Goal: Find specific page/section: Find specific page/section

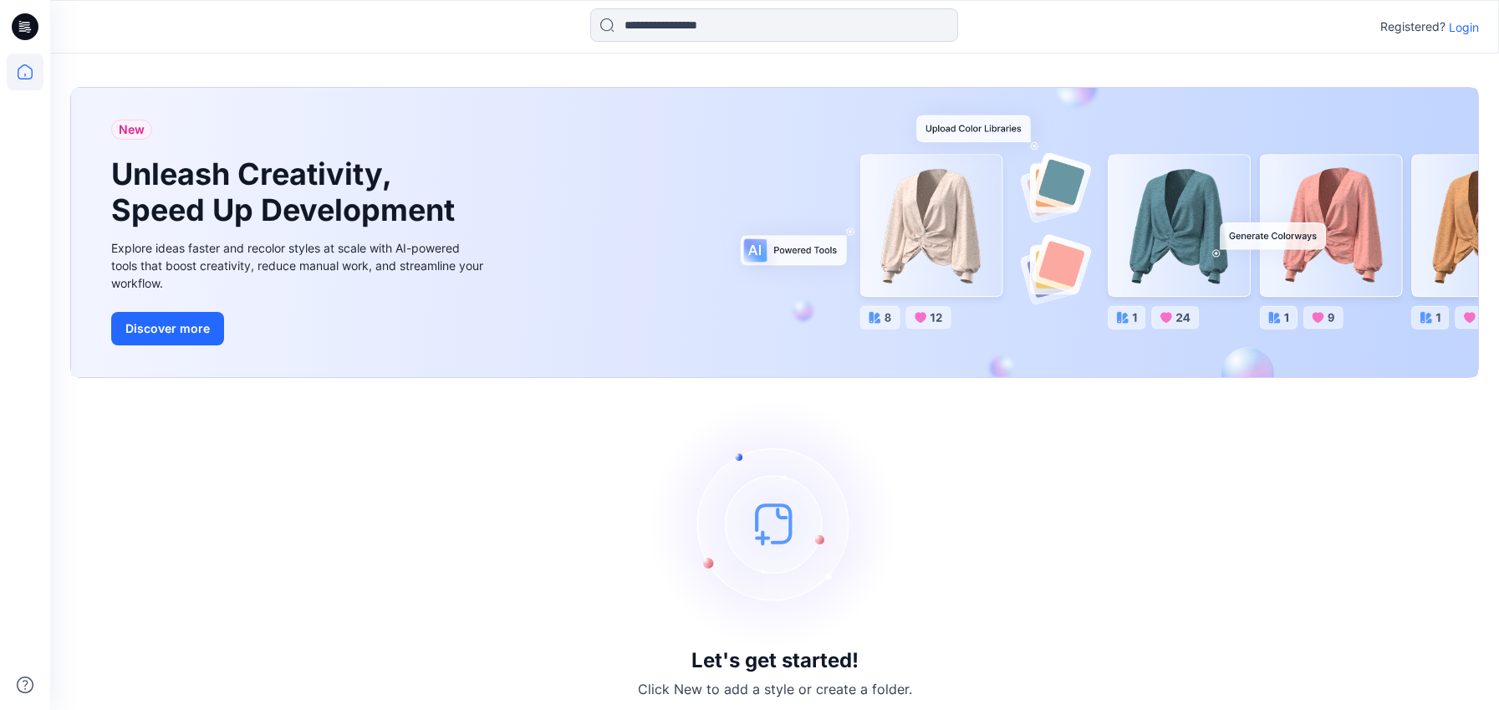
click at [1470, 31] on p "Login" at bounding box center [1463, 27] width 30 height 18
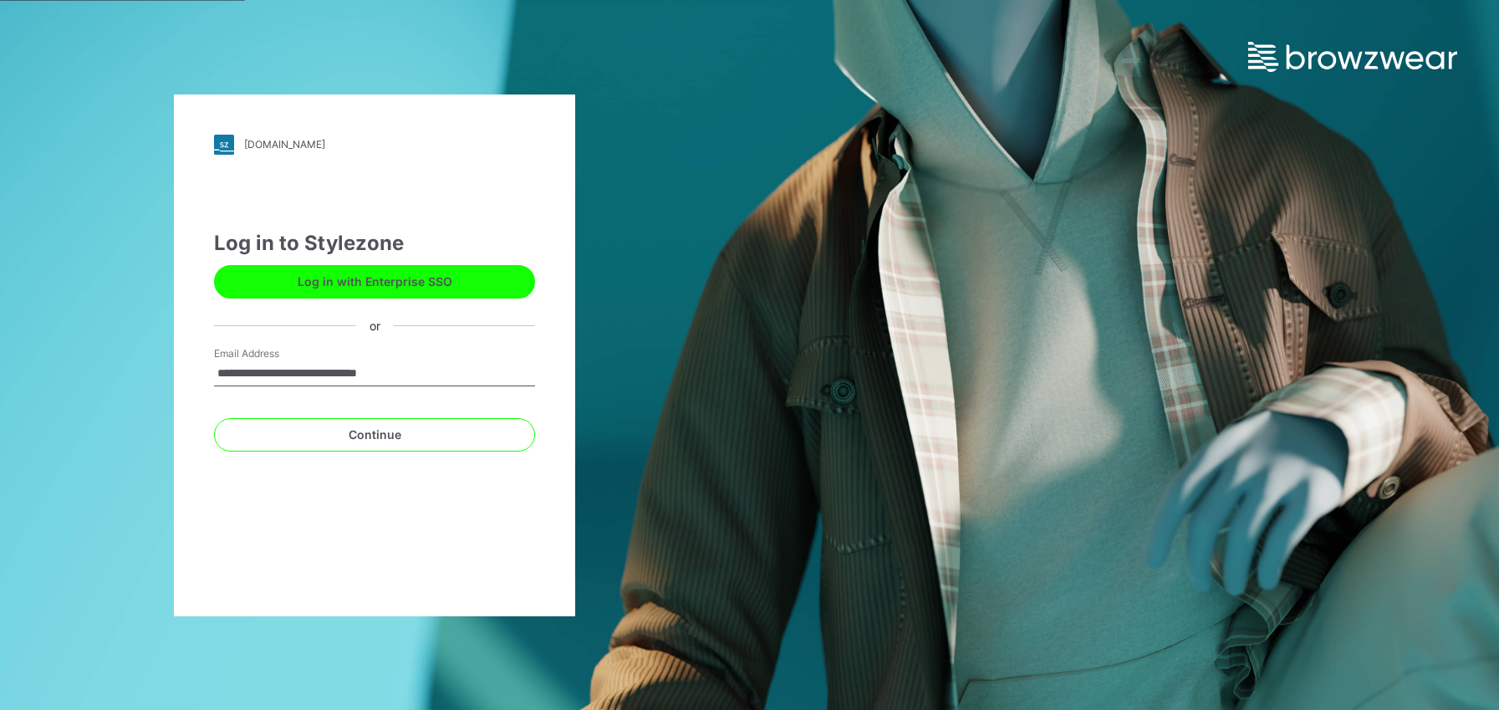
type input "**********"
click at [214, 418] on button "Continue" at bounding box center [374, 434] width 321 height 33
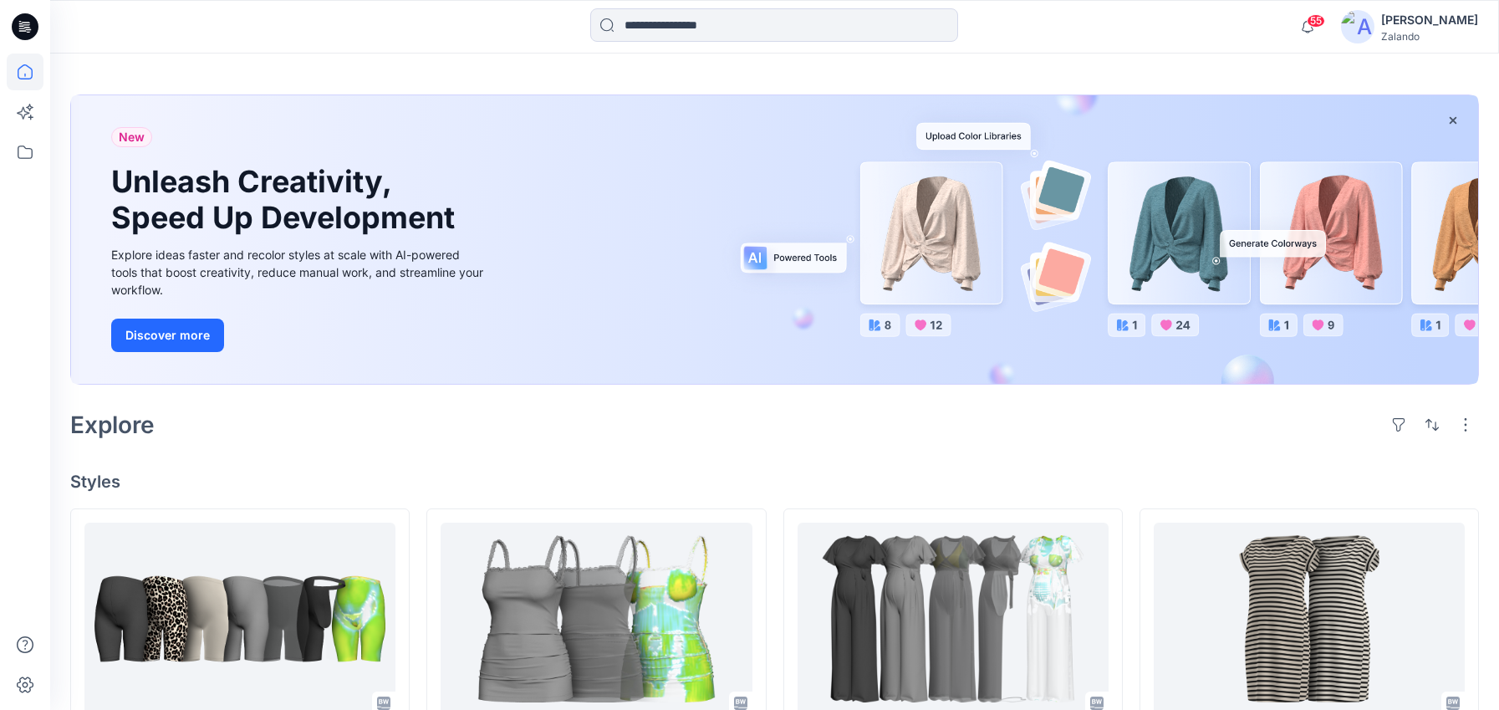
scroll to position [77, 0]
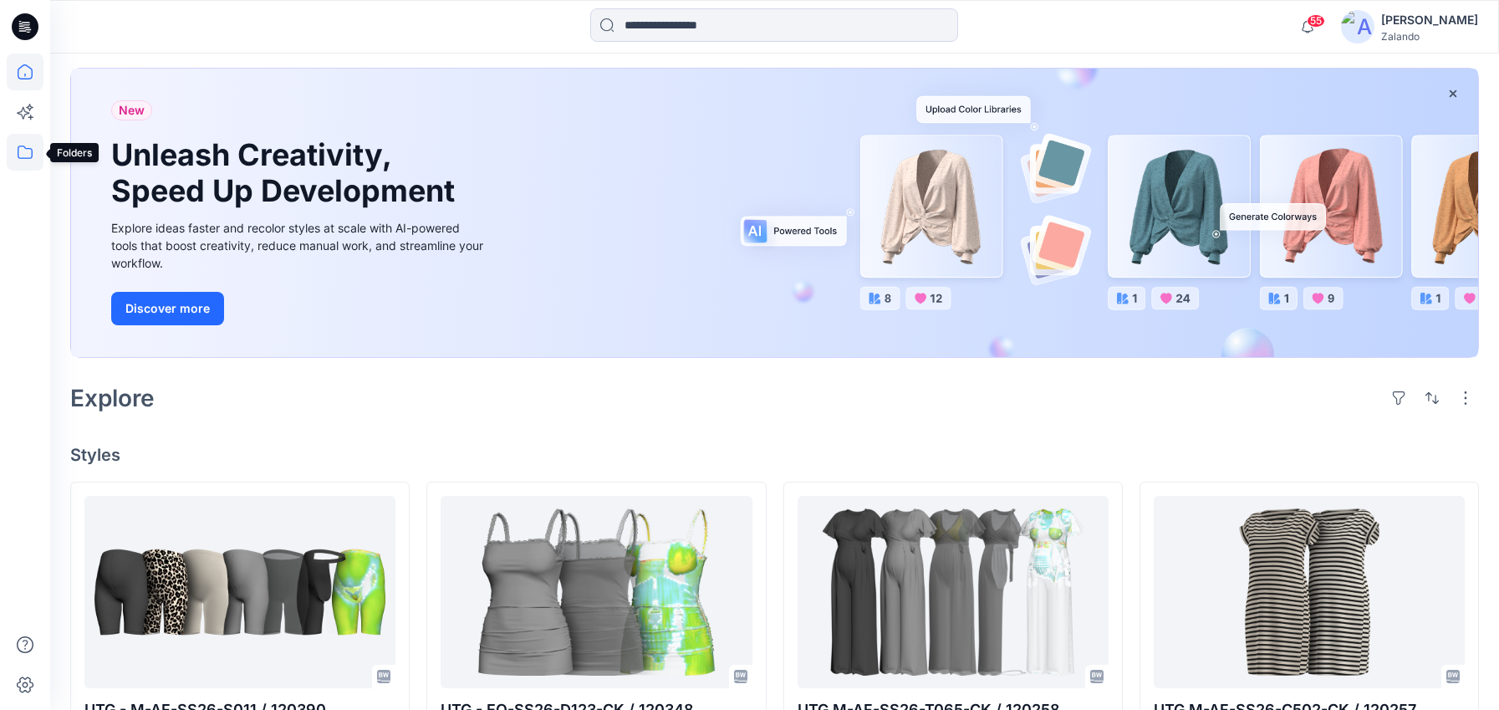
click at [30, 152] on icon at bounding box center [25, 152] width 37 height 37
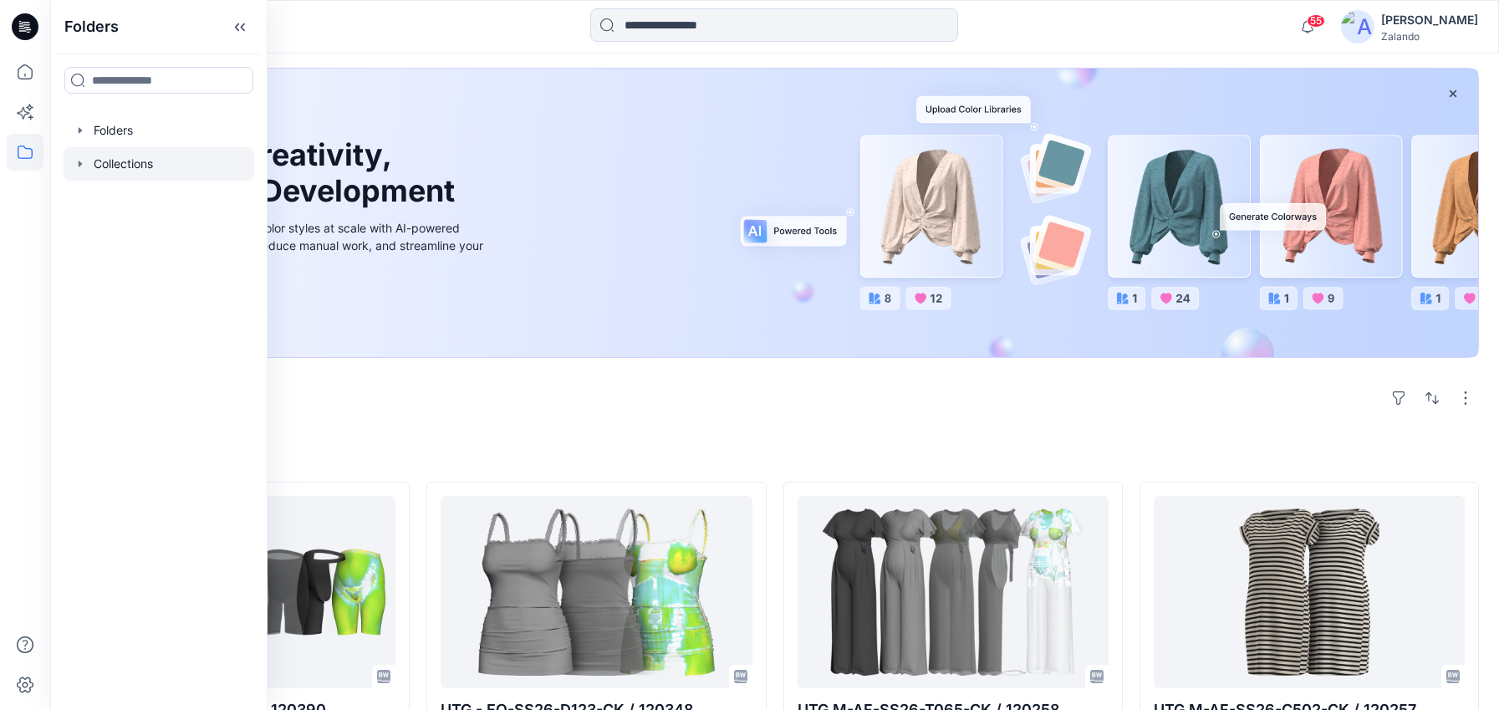
click at [138, 171] on div at bounding box center [159, 163] width 191 height 33
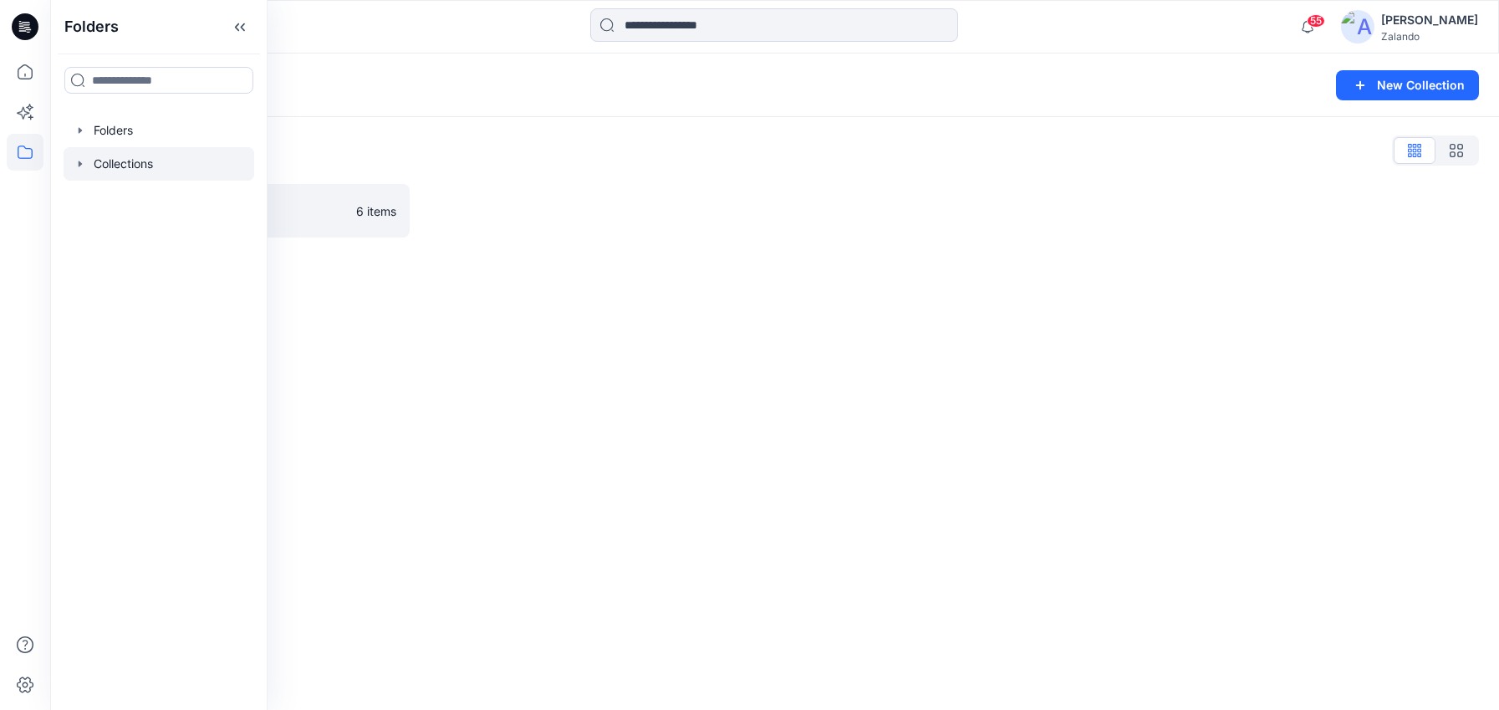
click at [147, 156] on div at bounding box center [159, 163] width 191 height 33
click at [374, 233] on link "Hold/ Archive - UTG Clone Collection Present Collection" at bounding box center [239, 210] width 339 height 53
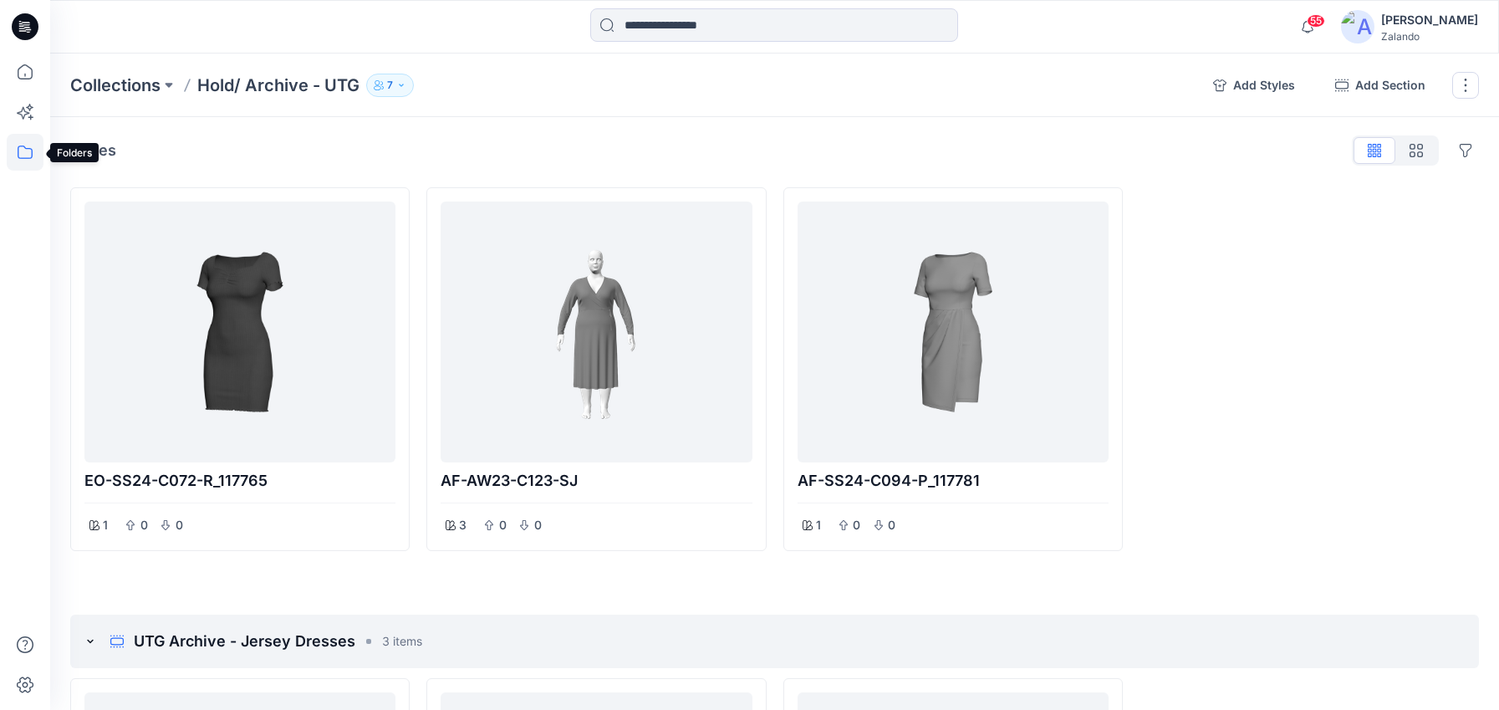
click at [23, 157] on icon at bounding box center [25, 152] width 37 height 37
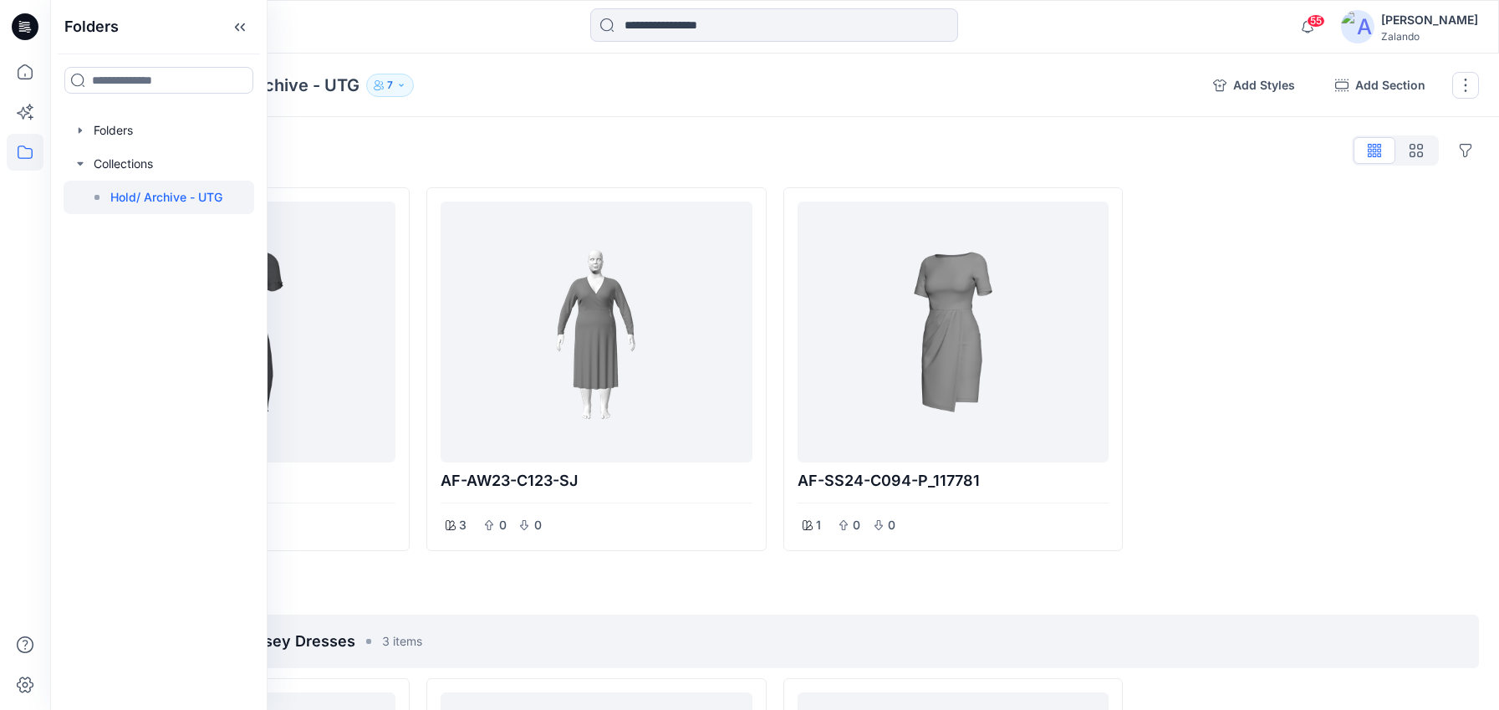
click at [583, 128] on div "Styles Hide Legacy Styles EO-SS24-C072-R_117765 1 0 0 AF-AW23-C123-SJ 3 0 0 AF-…" at bounding box center [774, 684] width 1448 height 1135
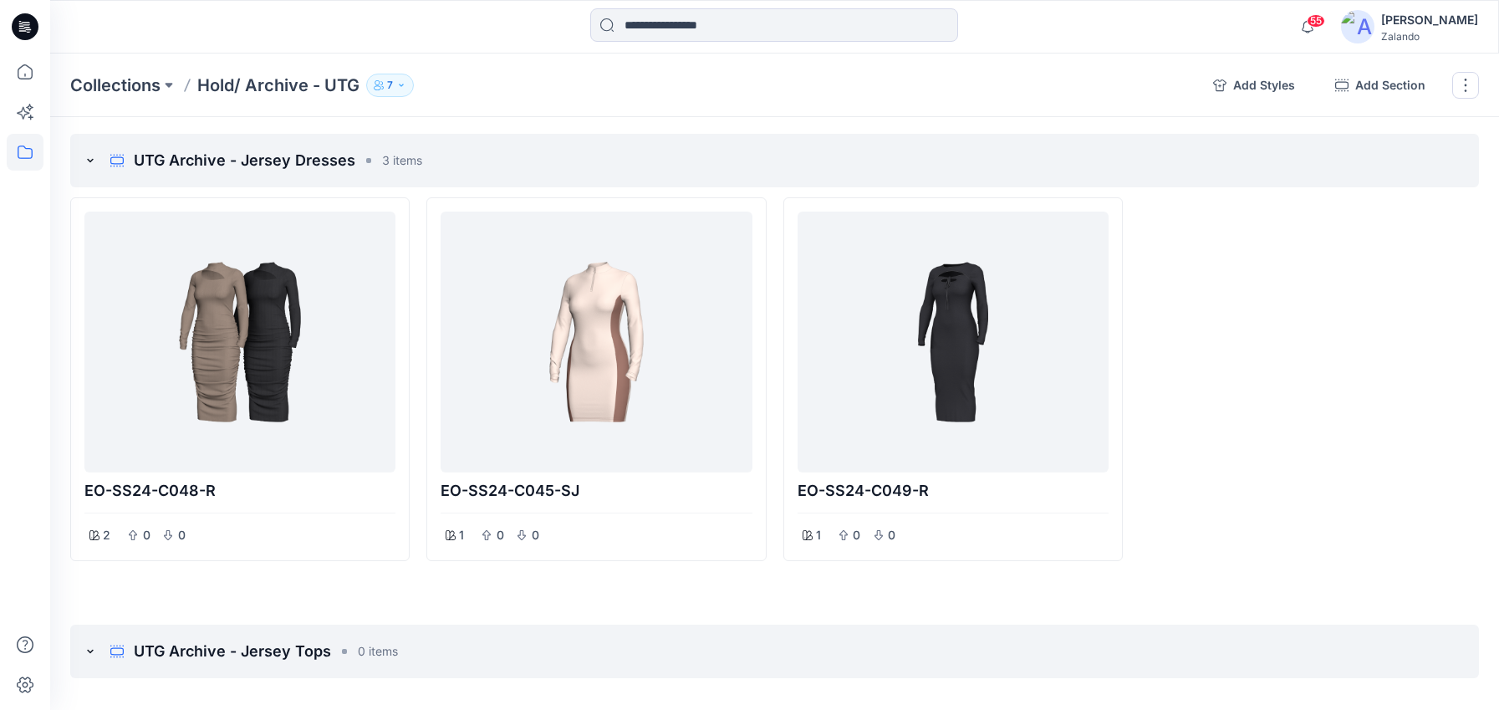
scroll to position [491, 0]
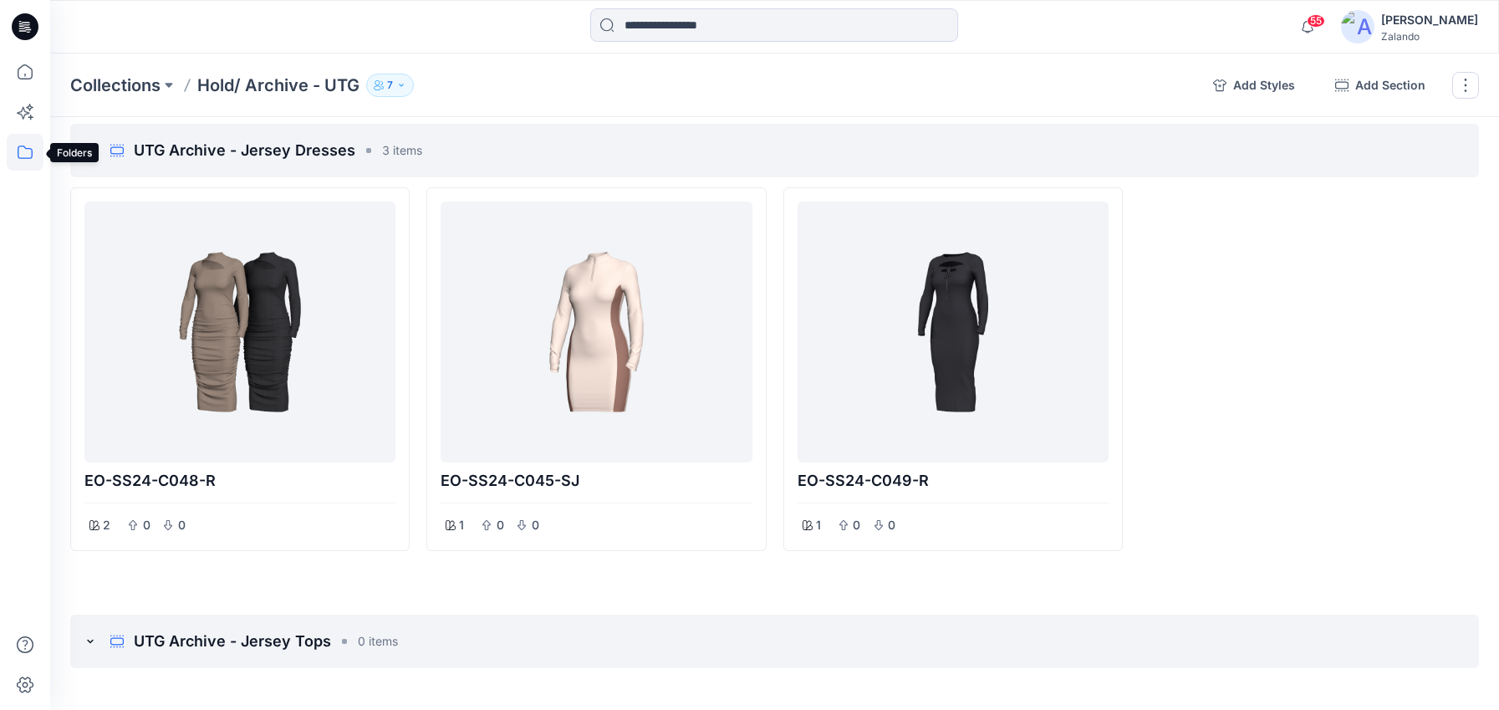
click at [27, 151] on icon at bounding box center [25, 152] width 37 height 37
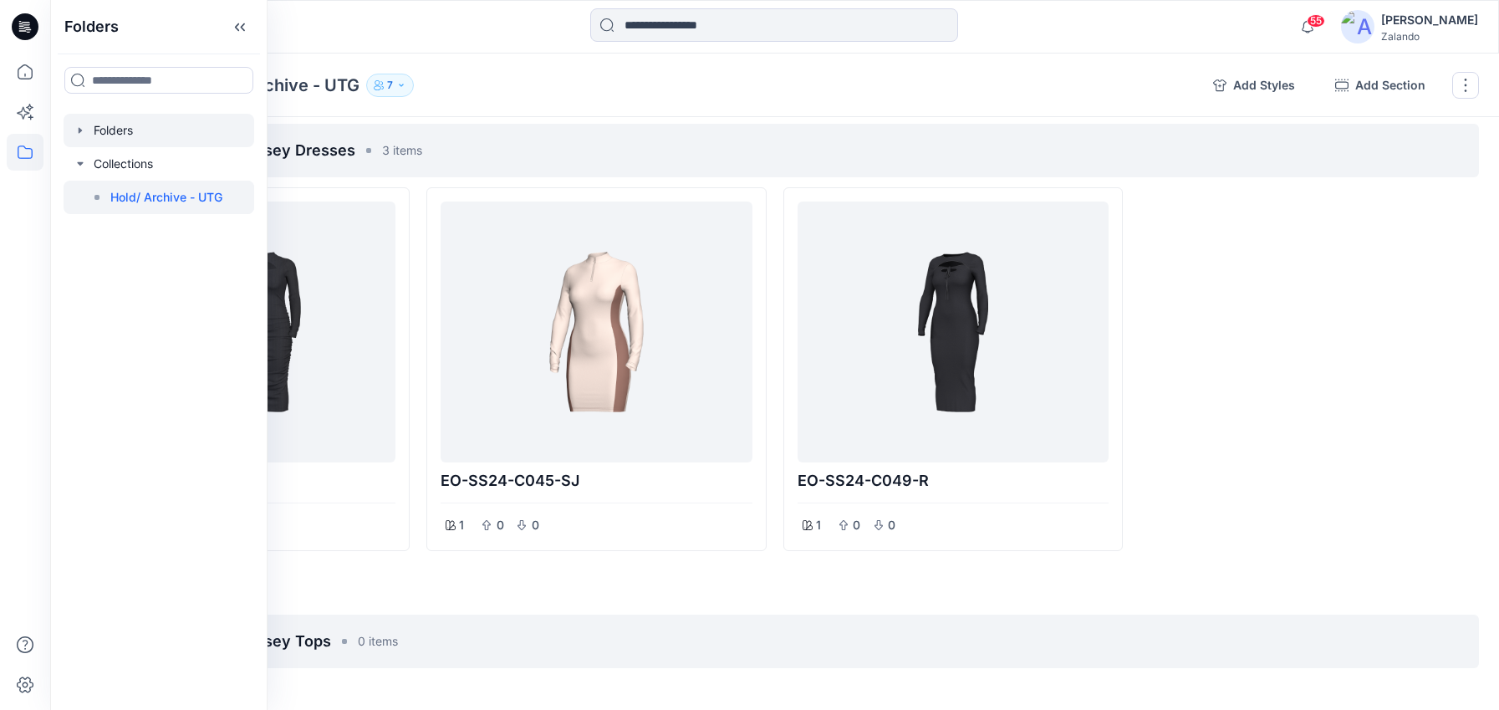
click at [108, 125] on div at bounding box center [159, 130] width 191 height 33
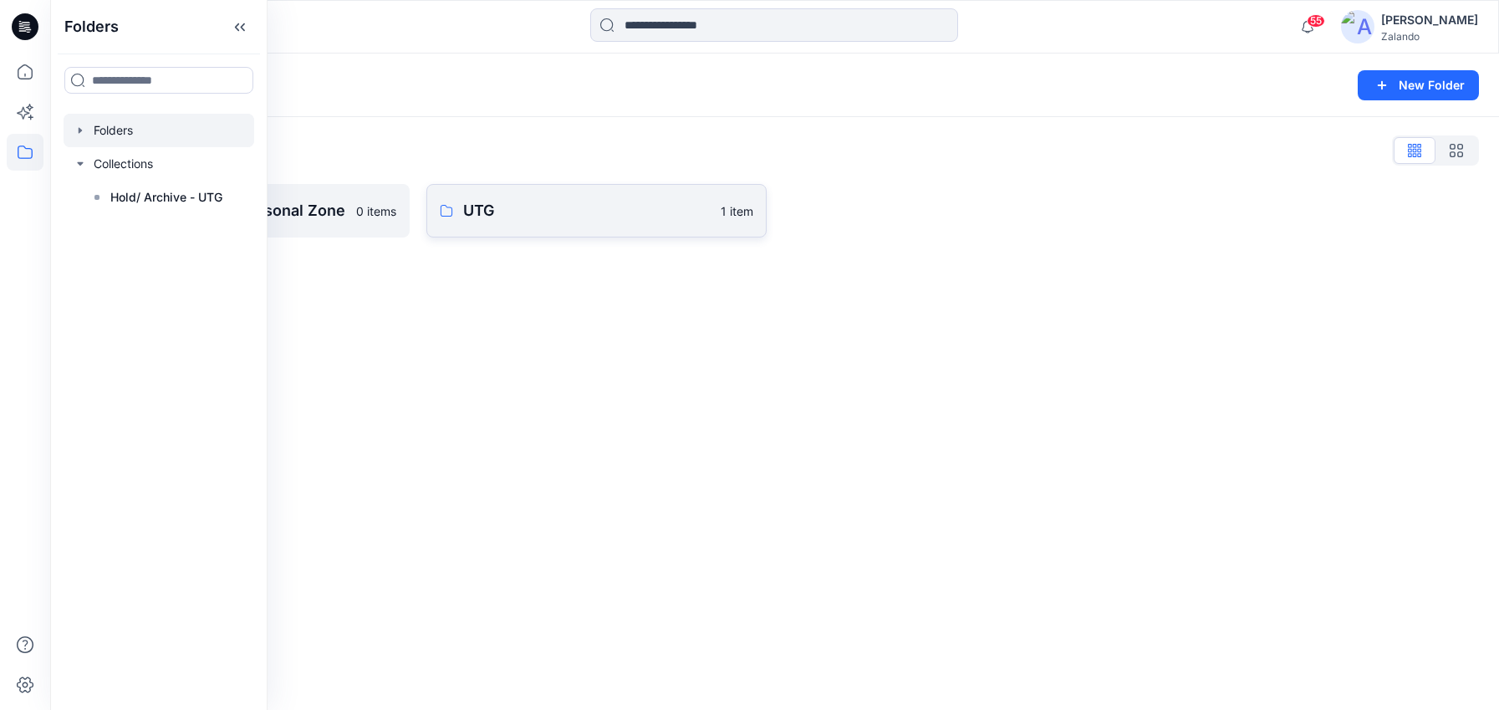
click at [481, 216] on p "UTG" at bounding box center [586, 210] width 247 height 23
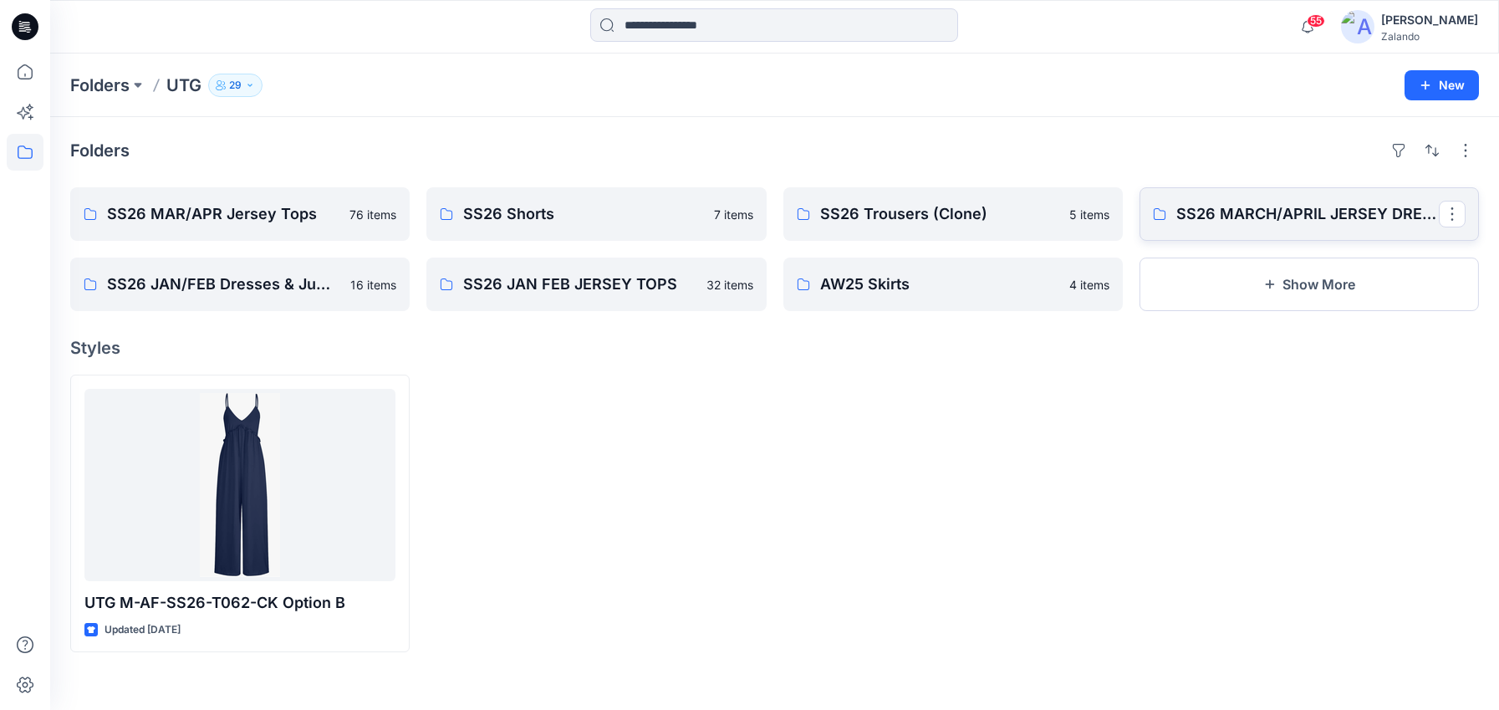
click at [1203, 235] on link "SS26 MARCH/APRIL JERSEY DRESSES" at bounding box center [1308, 213] width 339 height 53
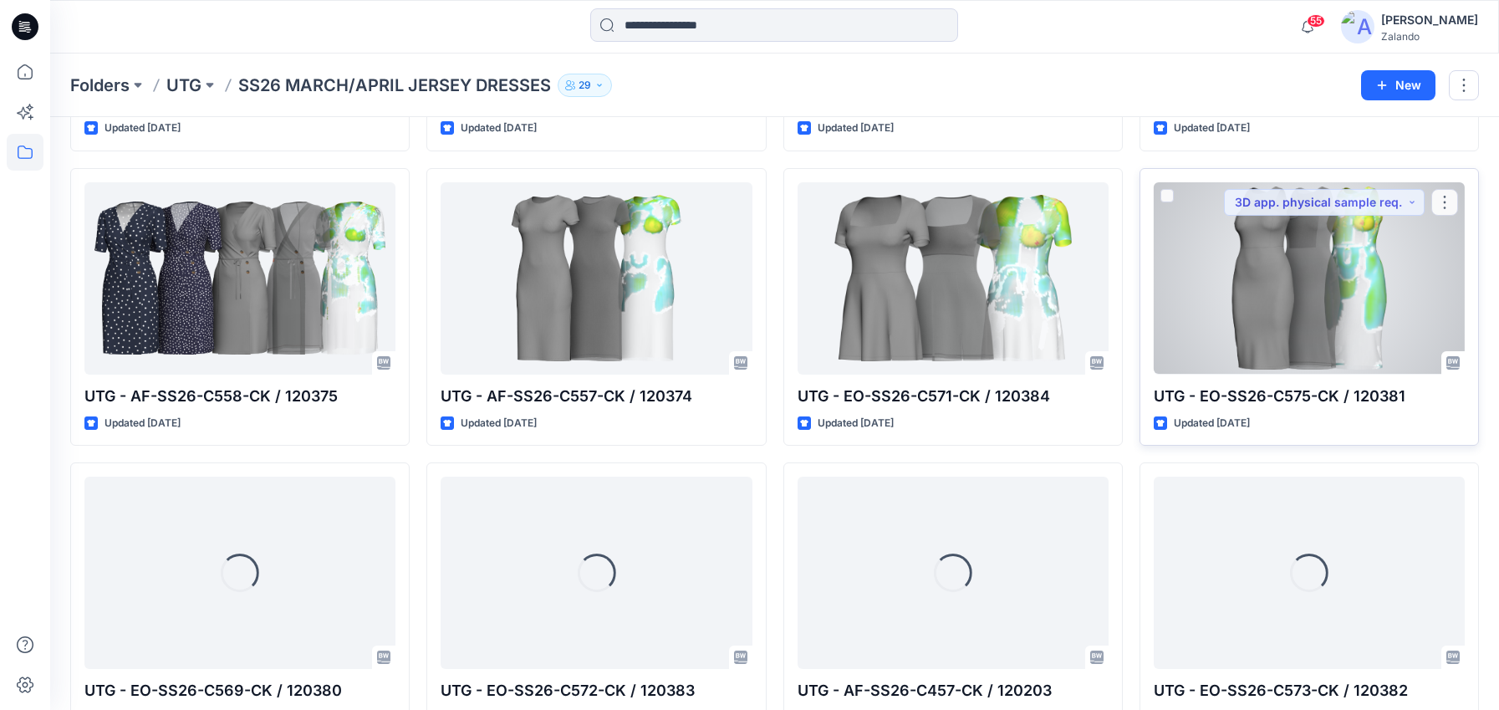
scroll to position [600, 0]
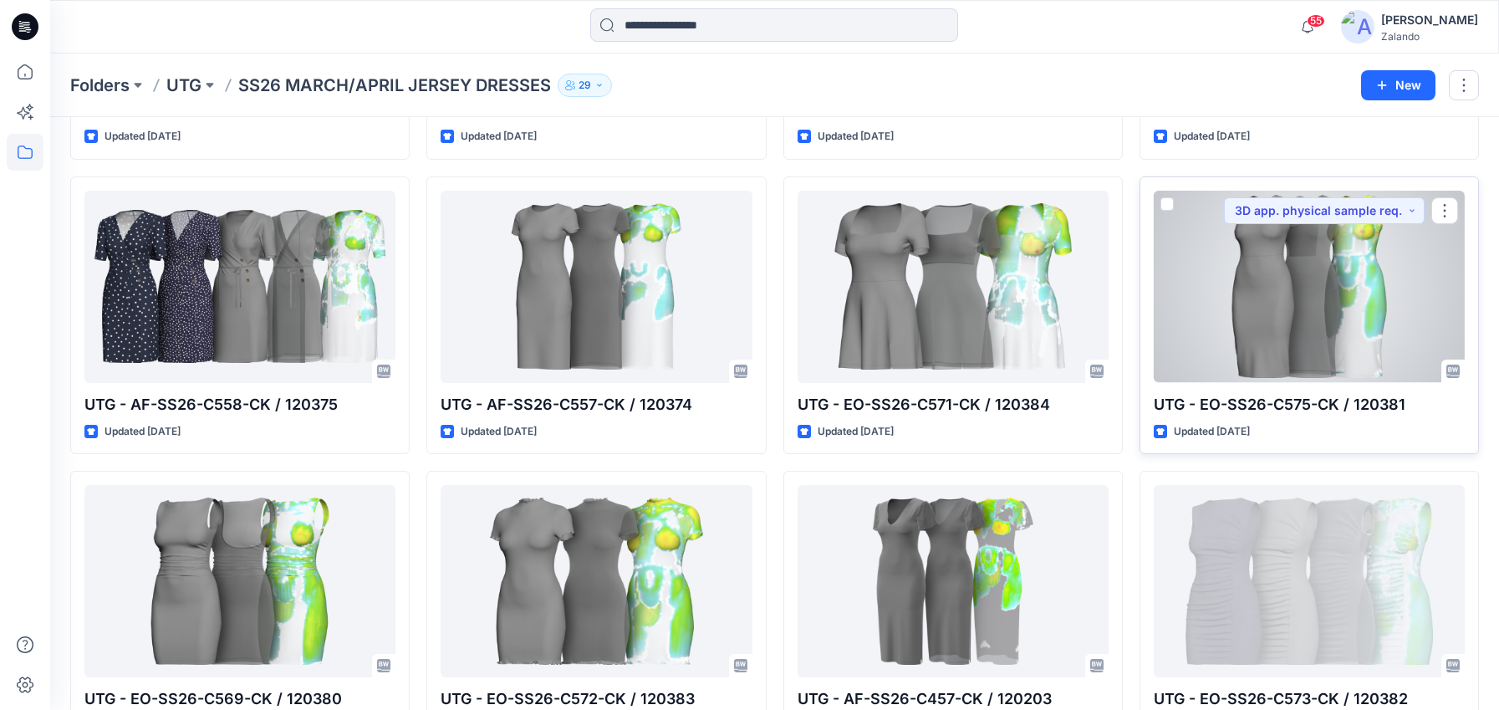
click at [1292, 309] on div at bounding box center [1308, 287] width 311 height 192
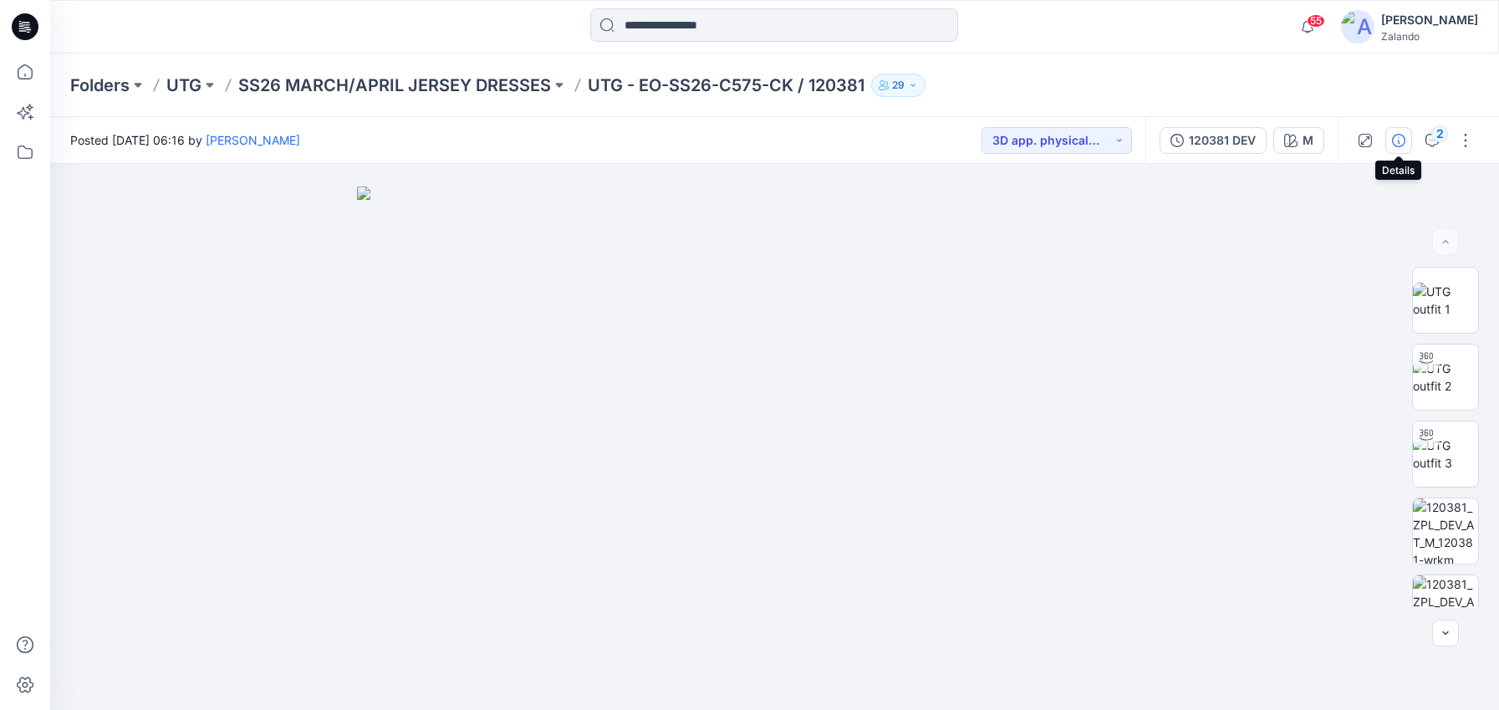
click at [1405, 147] on button "button" at bounding box center [1398, 140] width 27 height 27
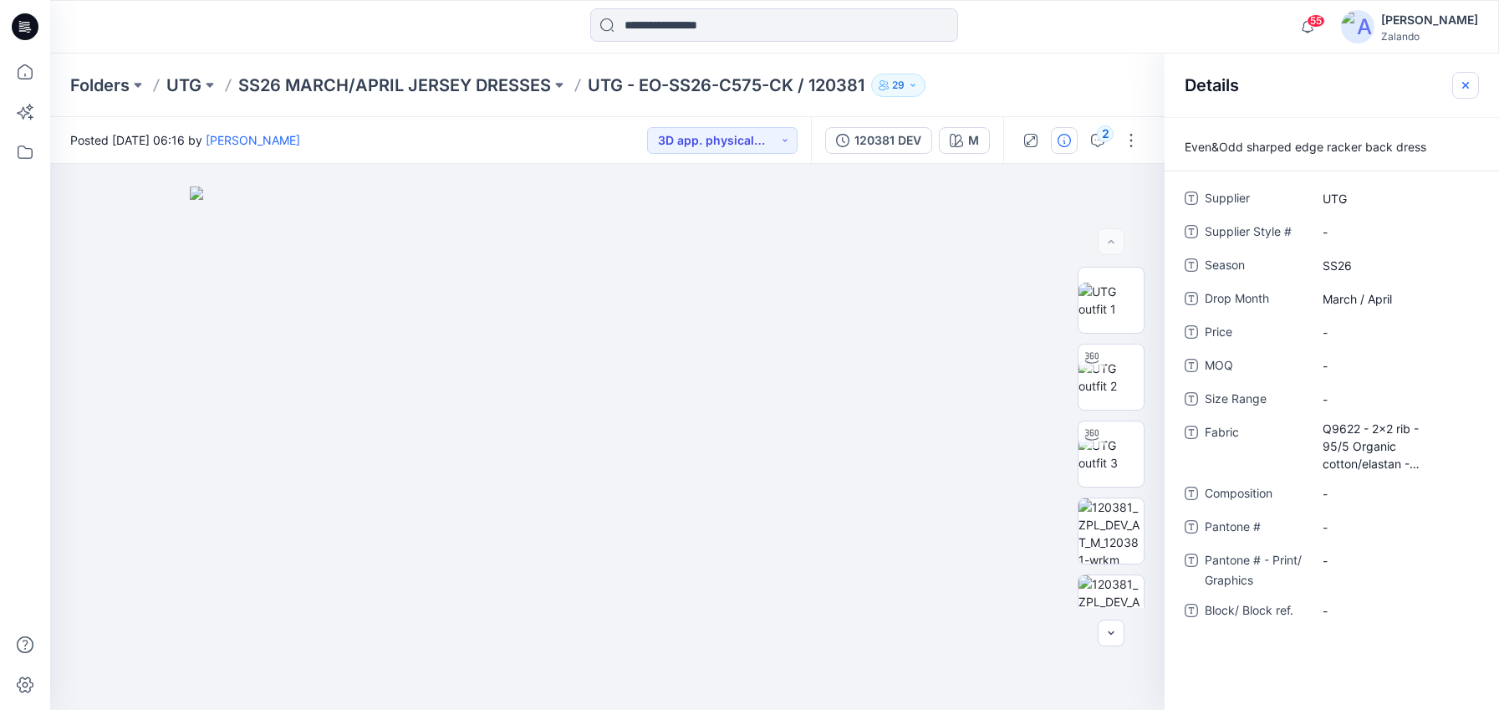
click at [1464, 84] on icon "button" at bounding box center [1465, 84] width 7 height 7
